Goal: Navigation & Orientation: Find specific page/section

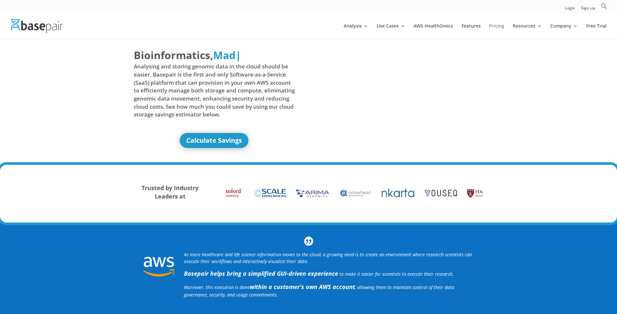
click at [502, 27] on link "Pricing" at bounding box center [496, 31] width 15 height 15
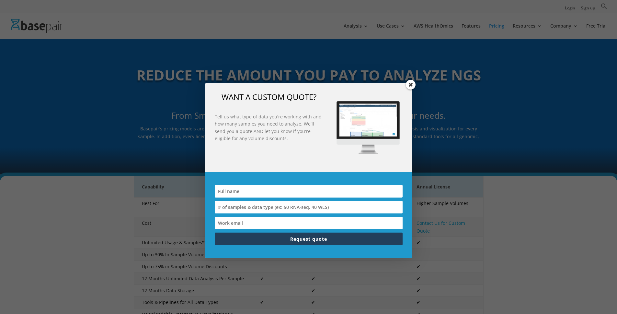
click at [569, 6] on div "WANT A CUSTOM QUOTE? Tell us what type of data you're working with and how many…" at bounding box center [308, 157] width 617 height 314
click at [414, 83] on span at bounding box center [411, 85] width 10 height 10
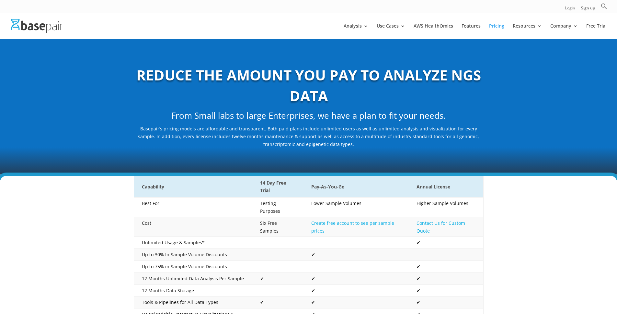
click at [569, 6] on link "Login" at bounding box center [570, 9] width 10 height 7
